Goal: Entertainment & Leisure: Consume media (video, audio)

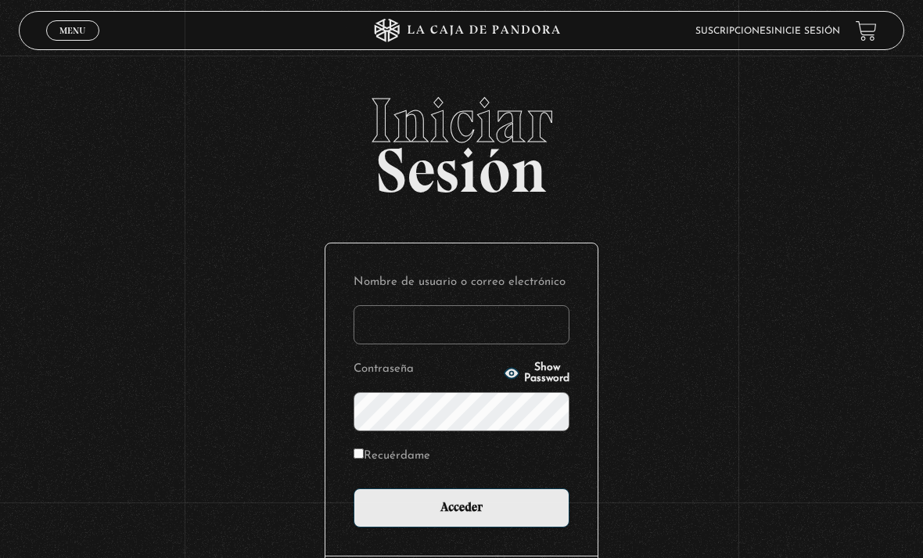
type input "[PERSON_NAME][EMAIL_ADDRESS][DOMAIN_NAME]"
click at [462, 515] on input "Acceder" at bounding box center [462, 507] width 216 height 39
click at [536, 527] on input "Acceder" at bounding box center [462, 507] width 216 height 39
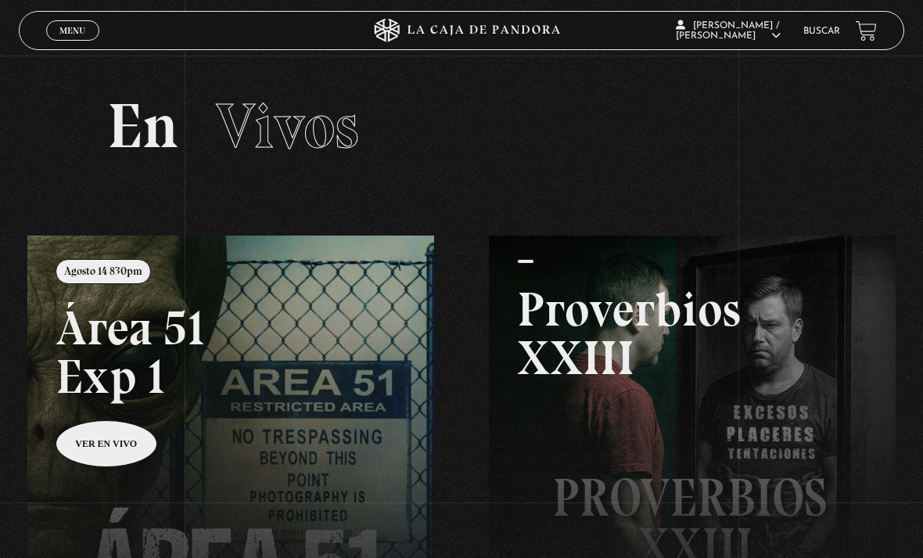
click at [70, 27] on span "Menu" at bounding box center [72, 30] width 26 height 9
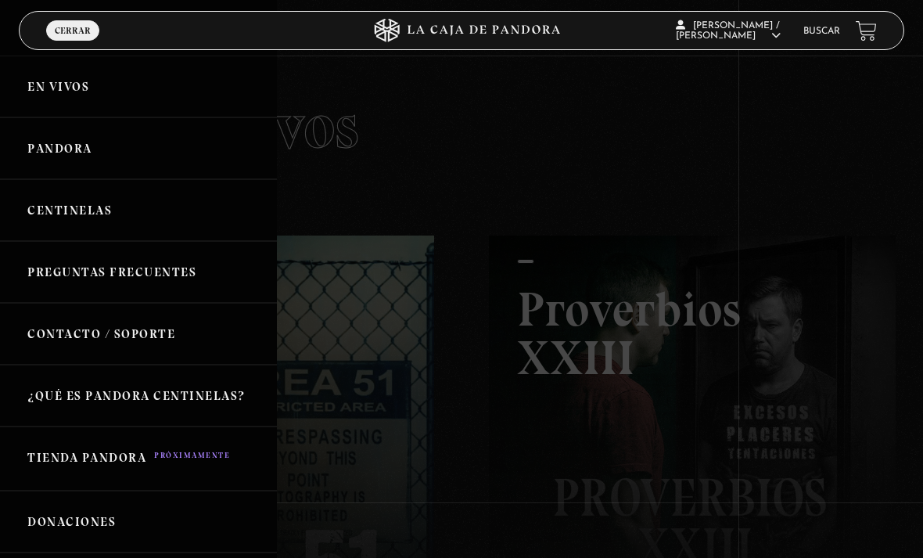
click at [167, 221] on link "Centinelas" at bounding box center [138, 210] width 277 height 62
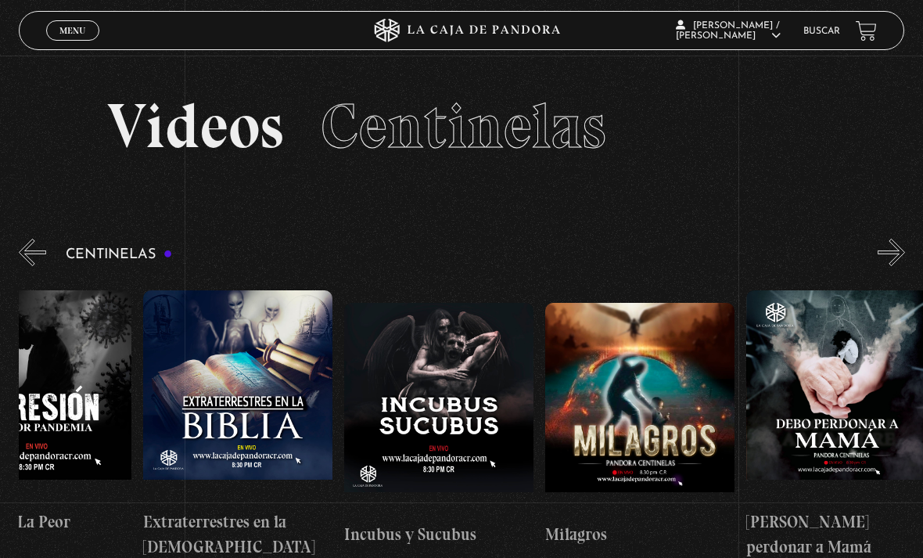
scroll to position [0, 6116]
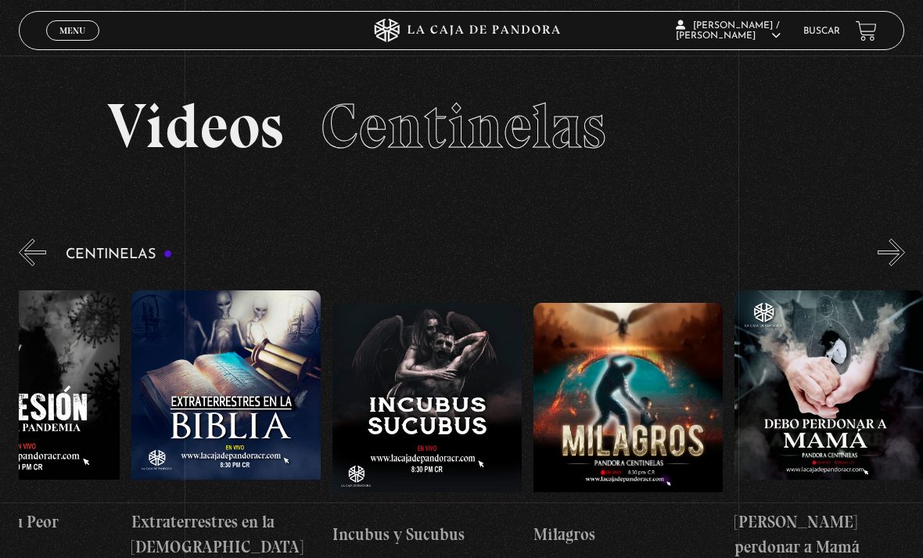
click at [638, 397] on figure at bounding box center [627, 408] width 189 height 211
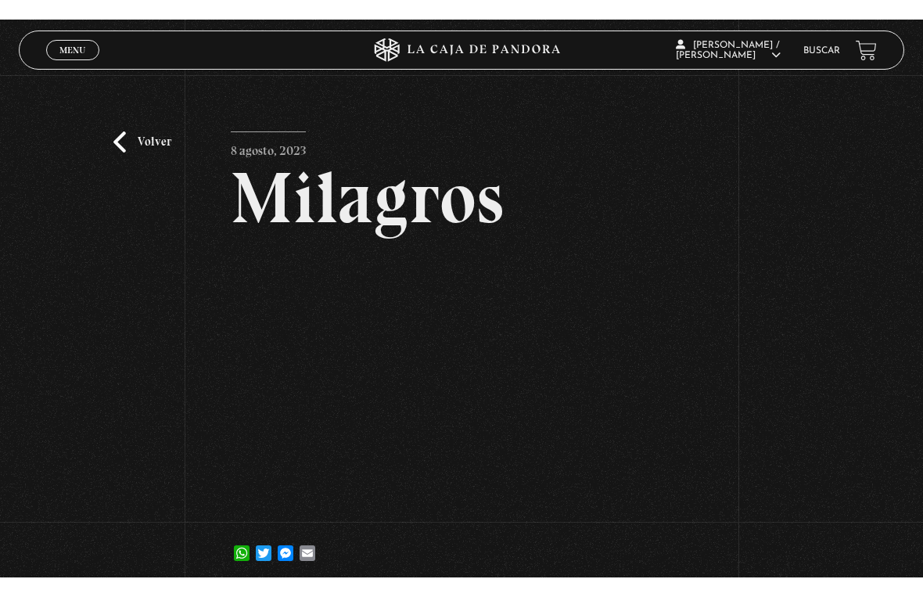
scroll to position [19, 0]
